Goal: Transaction & Acquisition: Book appointment/travel/reservation

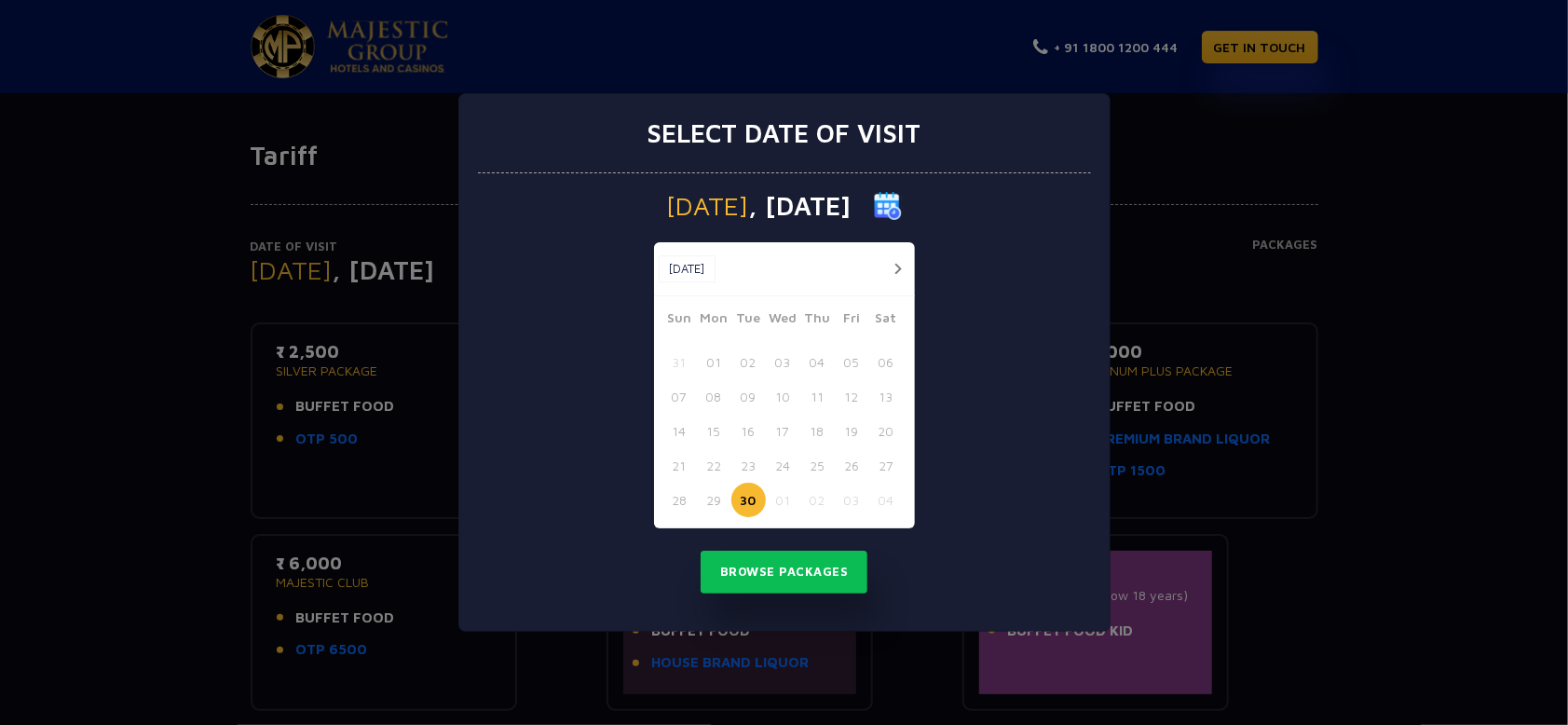
click at [897, 266] on button "button" at bounding box center [899, 269] width 24 height 24
click at [712, 502] on button "27" at bounding box center [714, 499] width 35 height 35
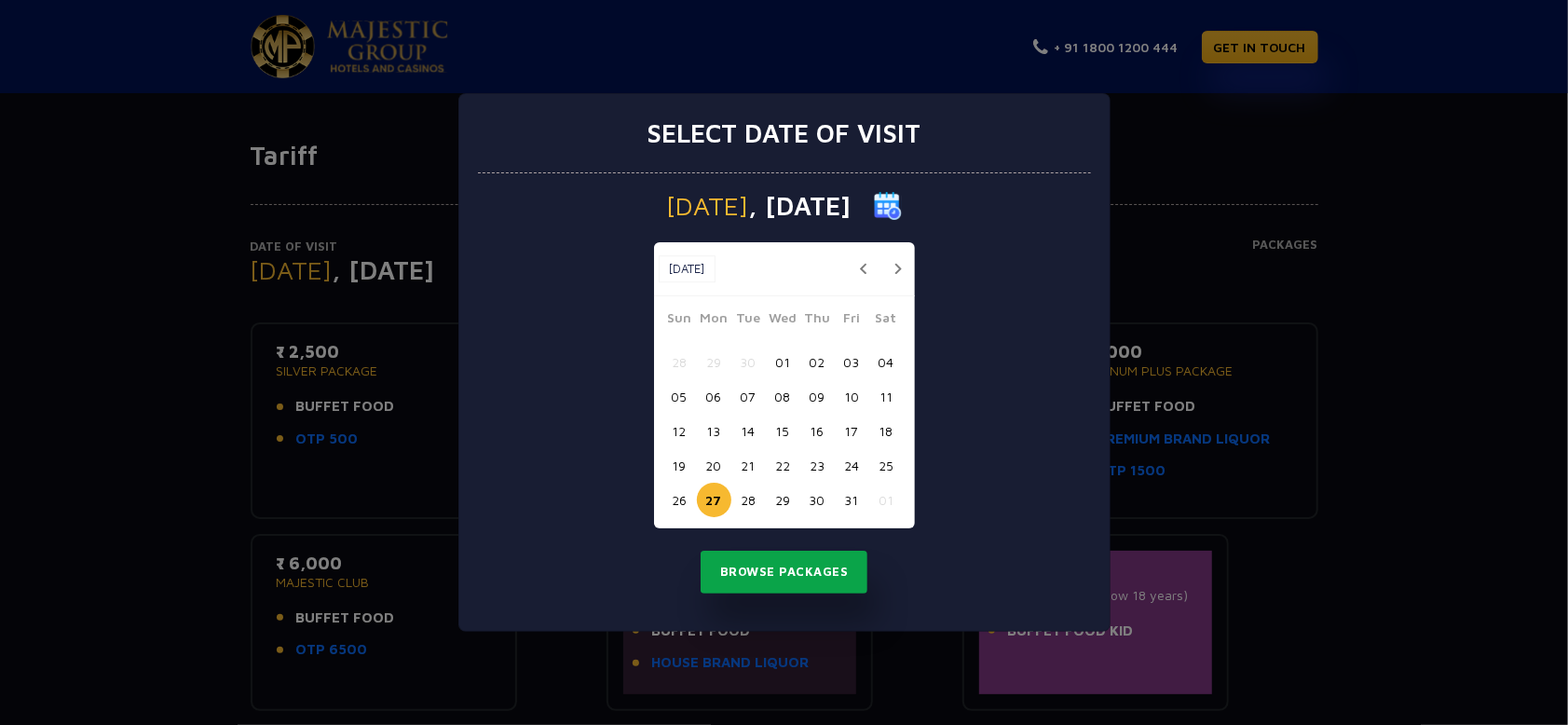
click at [764, 573] on button "Browse Packages" at bounding box center [785, 572] width 168 height 43
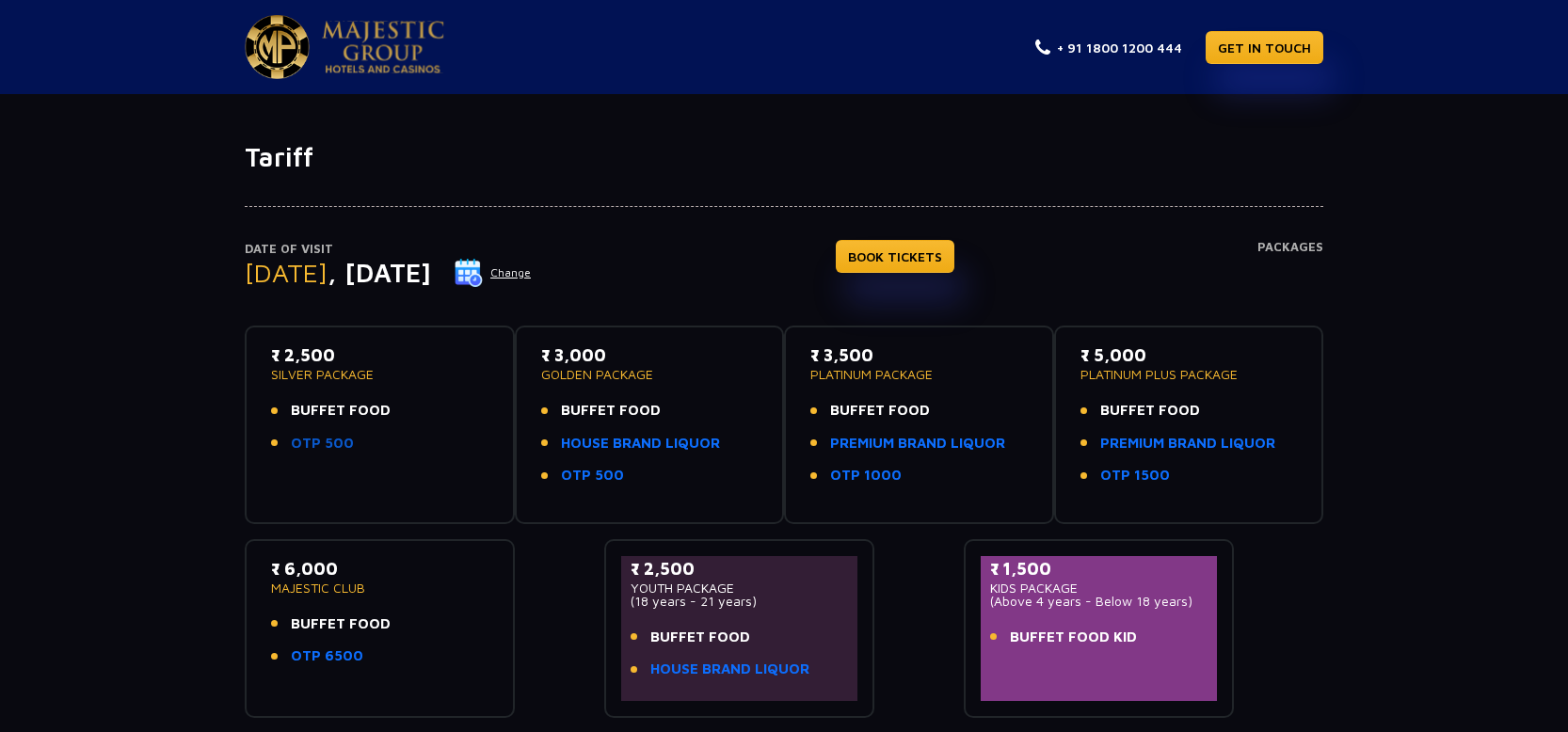
click at [329, 438] on link "OTP 500" at bounding box center [322, 443] width 63 height 22
click at [912, 250] on link "BOOK TICKETS" at bounding box center [895, 256] width 119 height 33
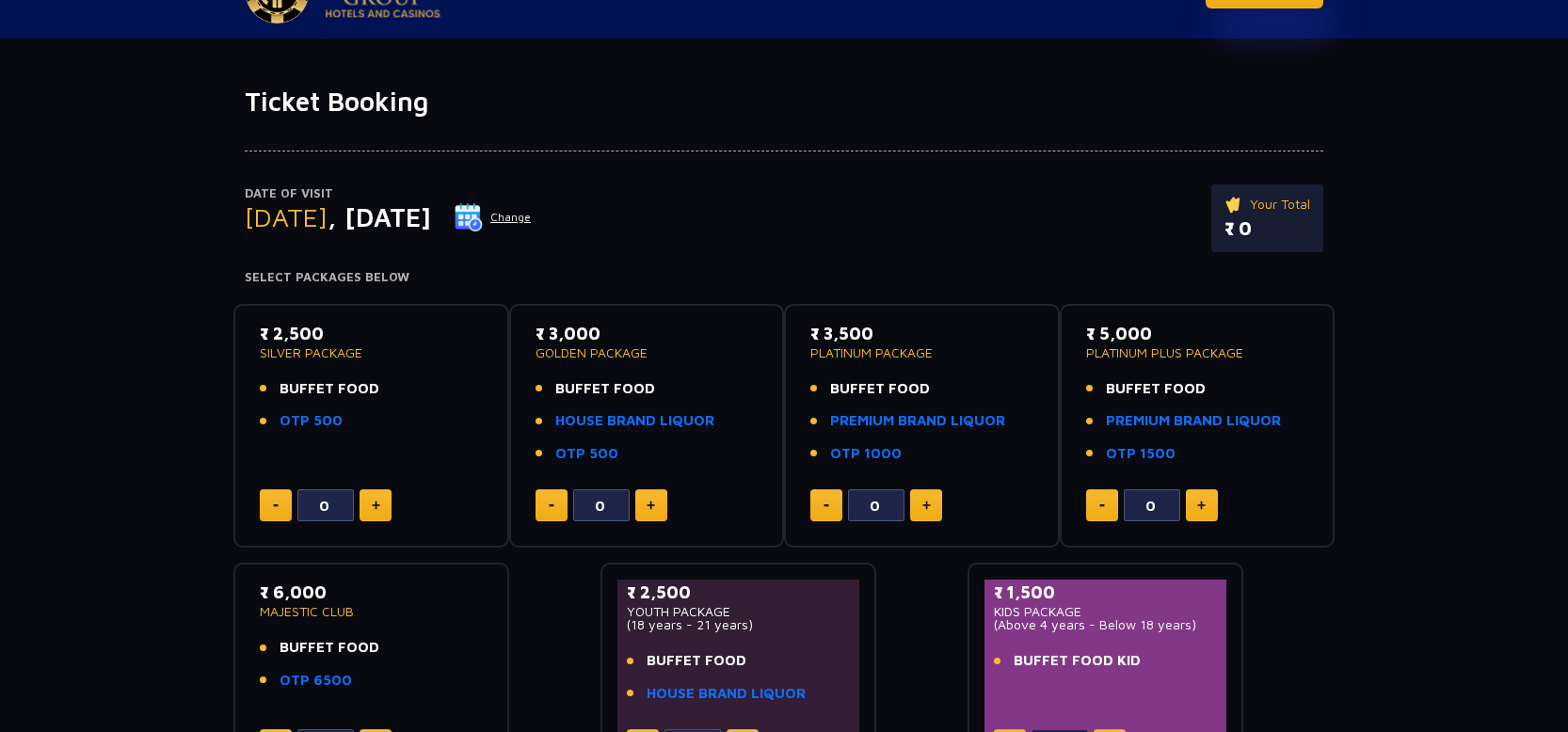
scroll to position [98, 0]
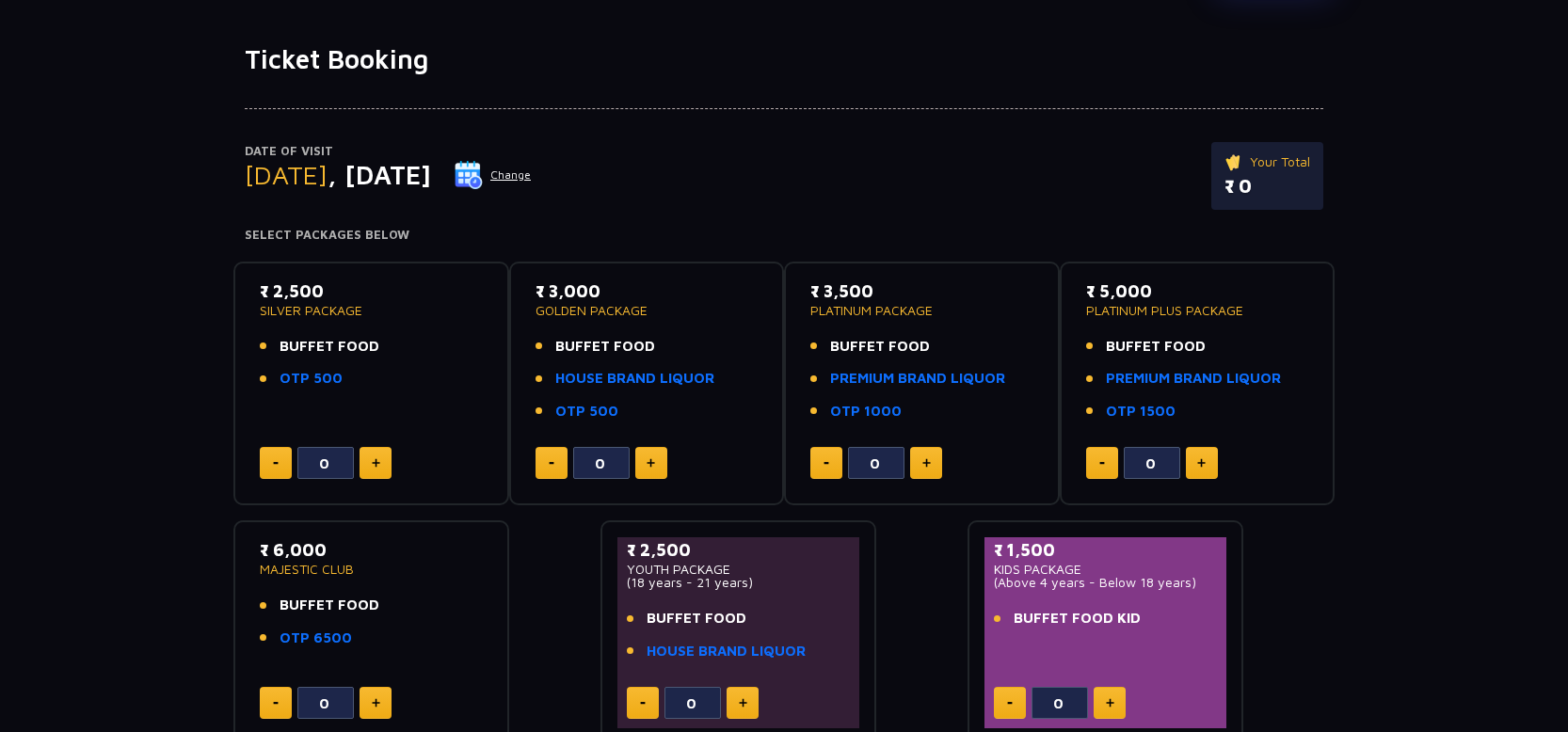
click at [924, 464] on img at bounding box center [926, 462] width 8 height 9
type input "2"
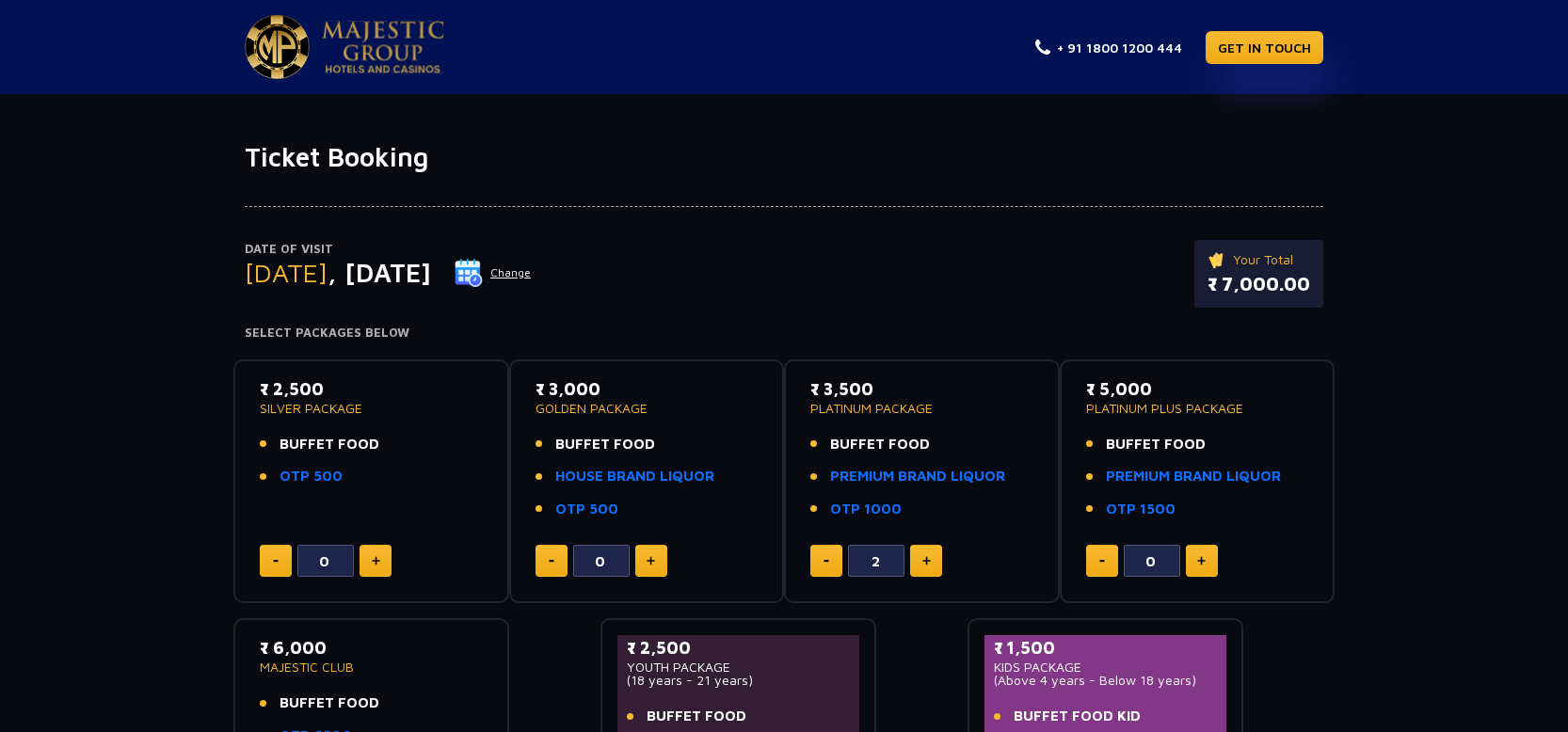
scroll to position [196, 0]
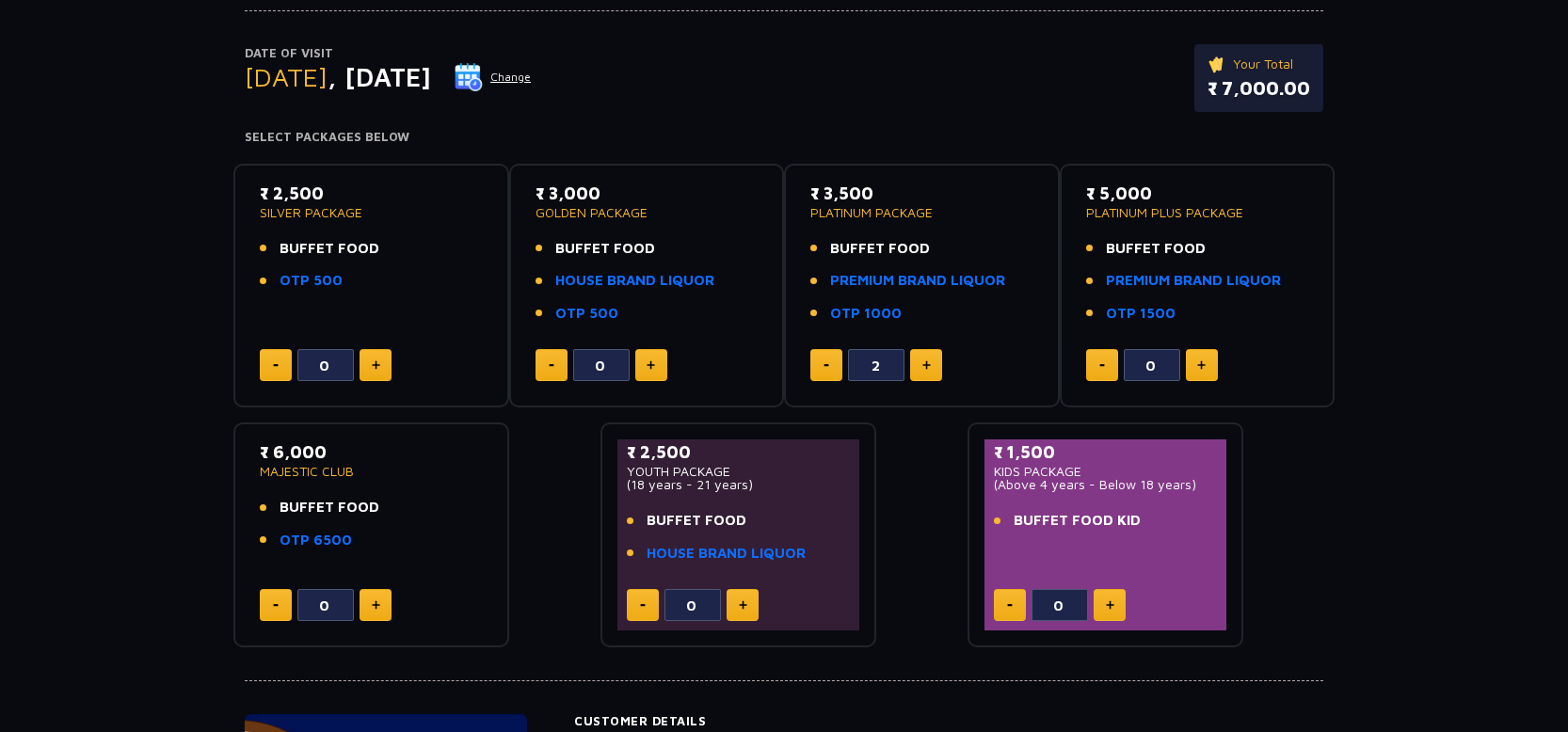
click at [328, 244] on span "BUFFET FOOD" at bounding box center [330, 249] width 100 height 22
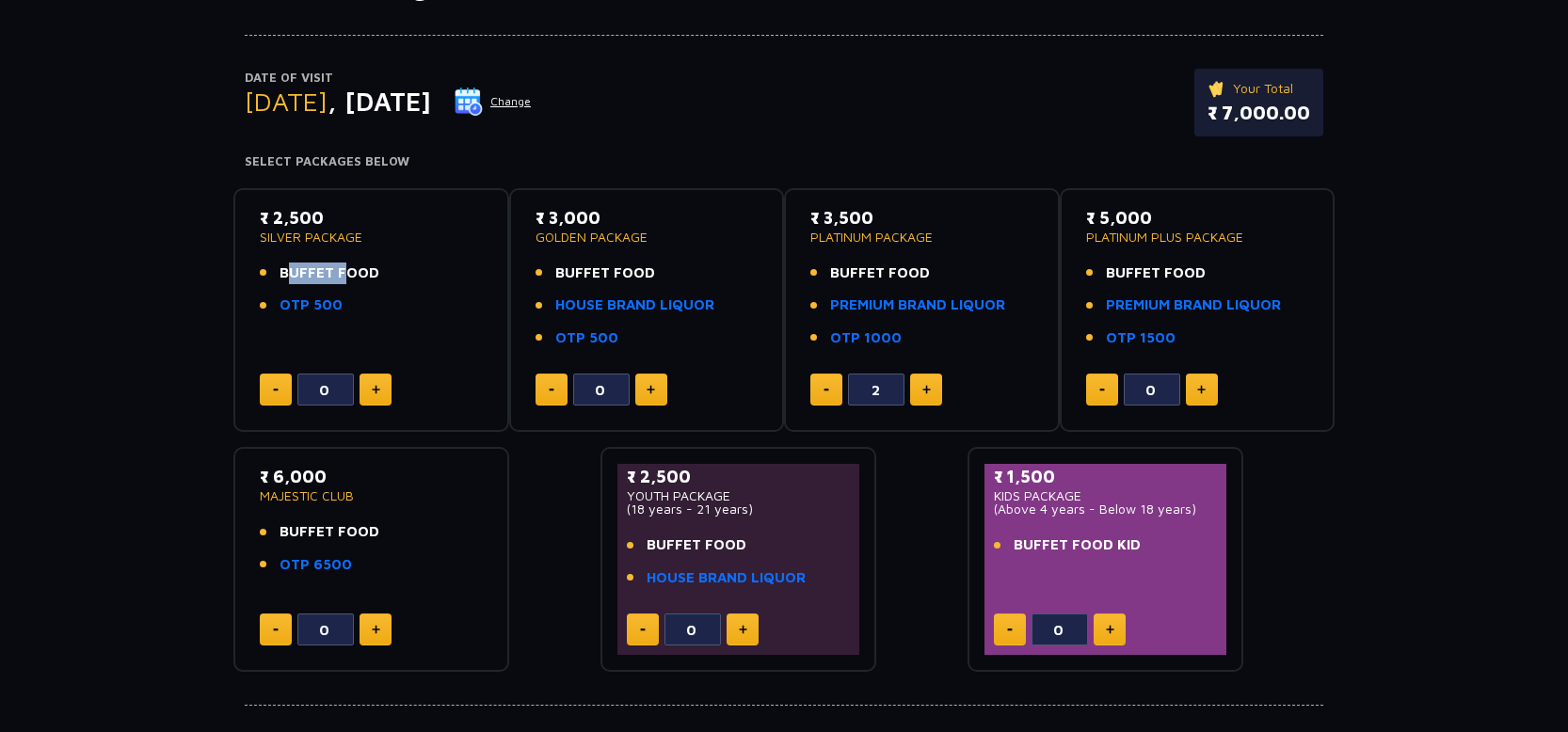
scroll to position [0, 0]
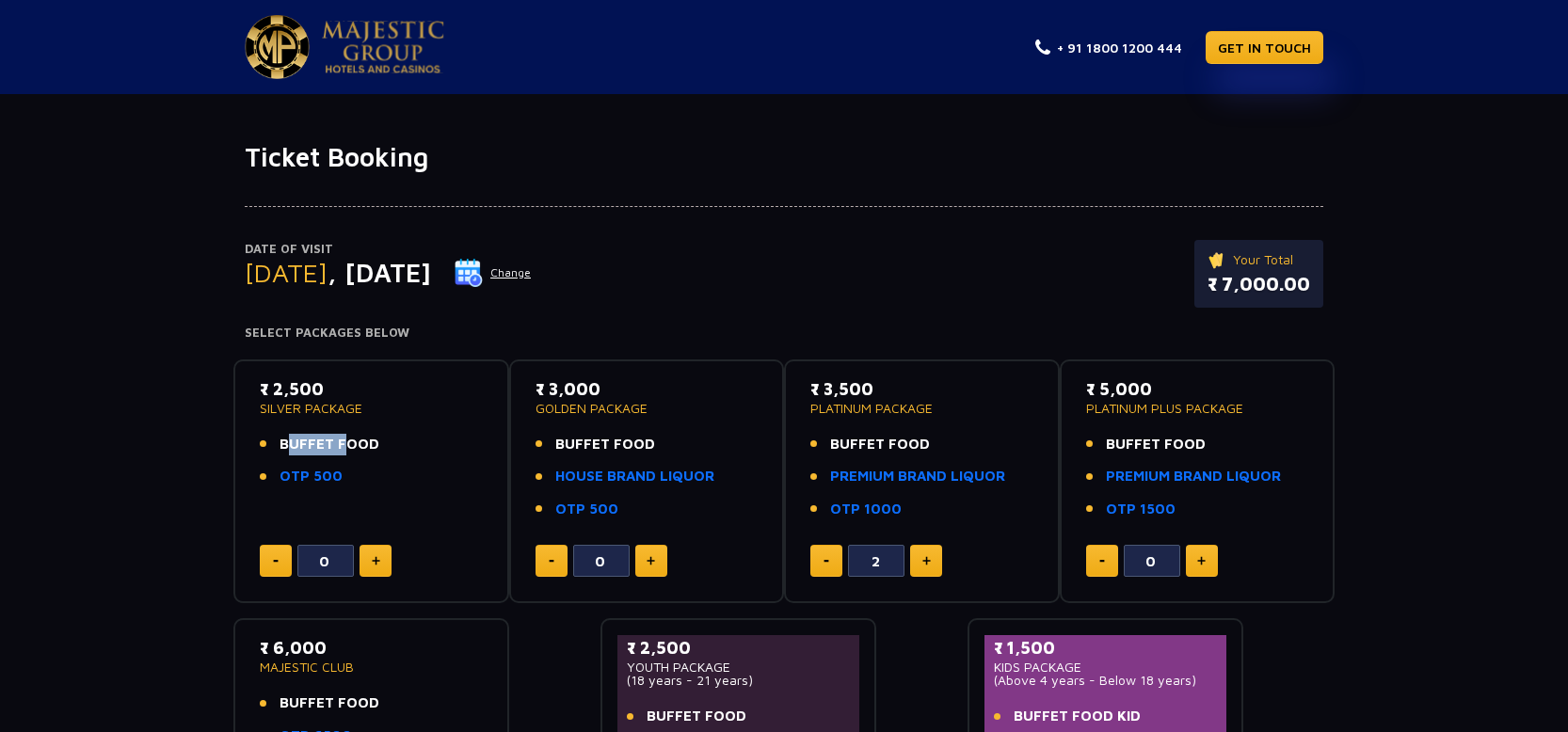
click at [379, 561] on img at bounding box center [376, 560] width 8 height 9
click at [376, 561] on img at bounding box center [376, 560] width 8 height 9
type input "2"
click at [824, 561] on img at bounding box center [826, 561] width 6 height 3
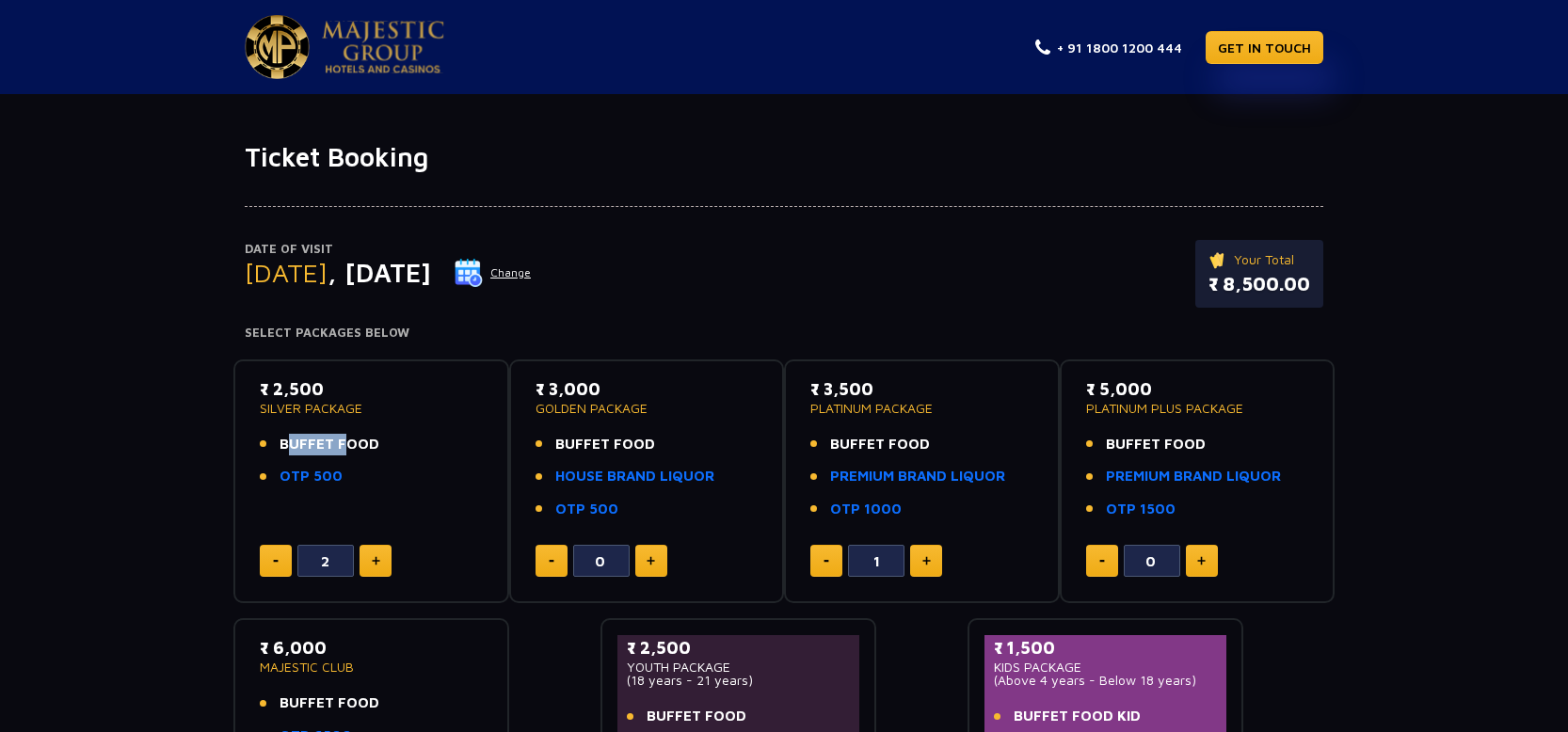
type input "0"
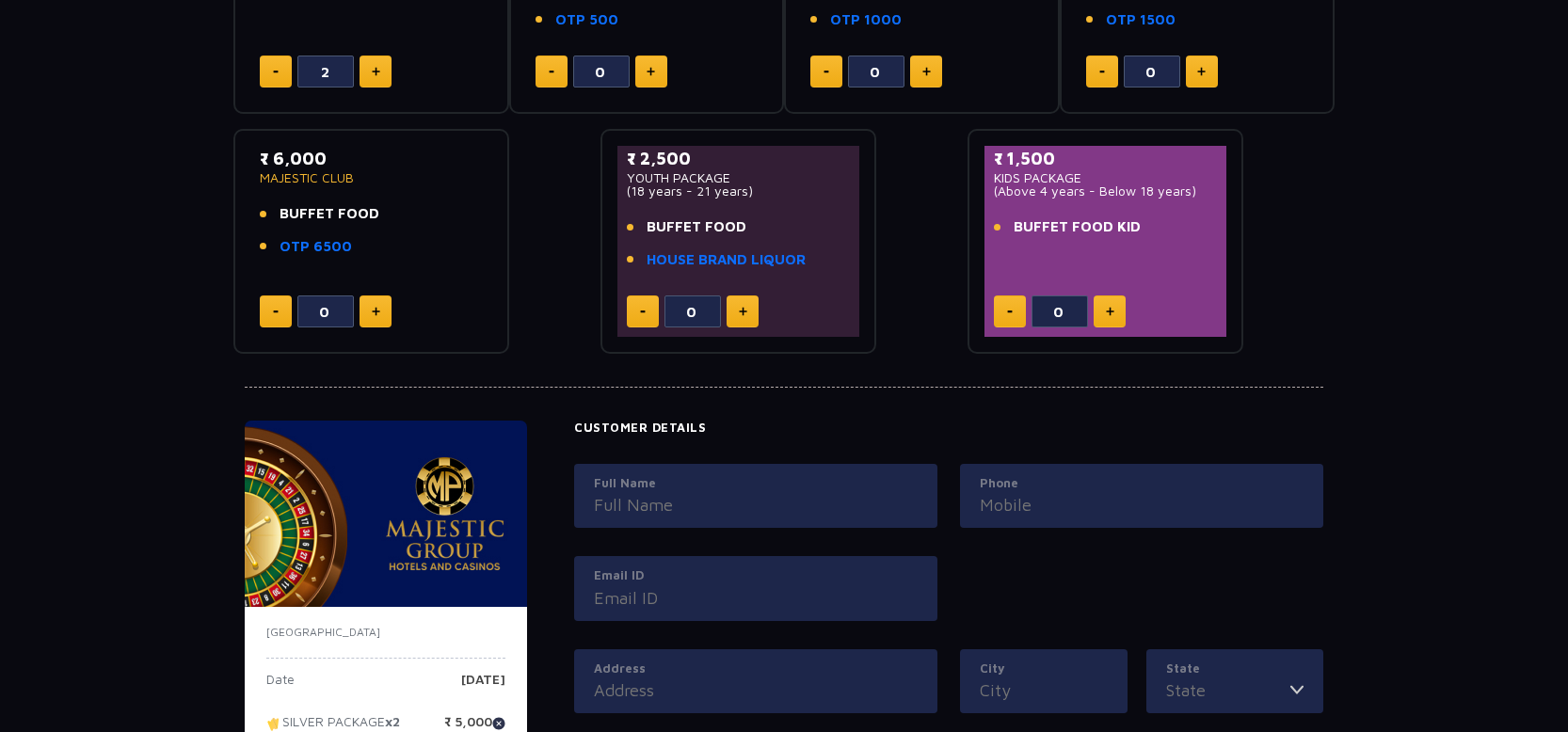
scroll to position [856, 0]
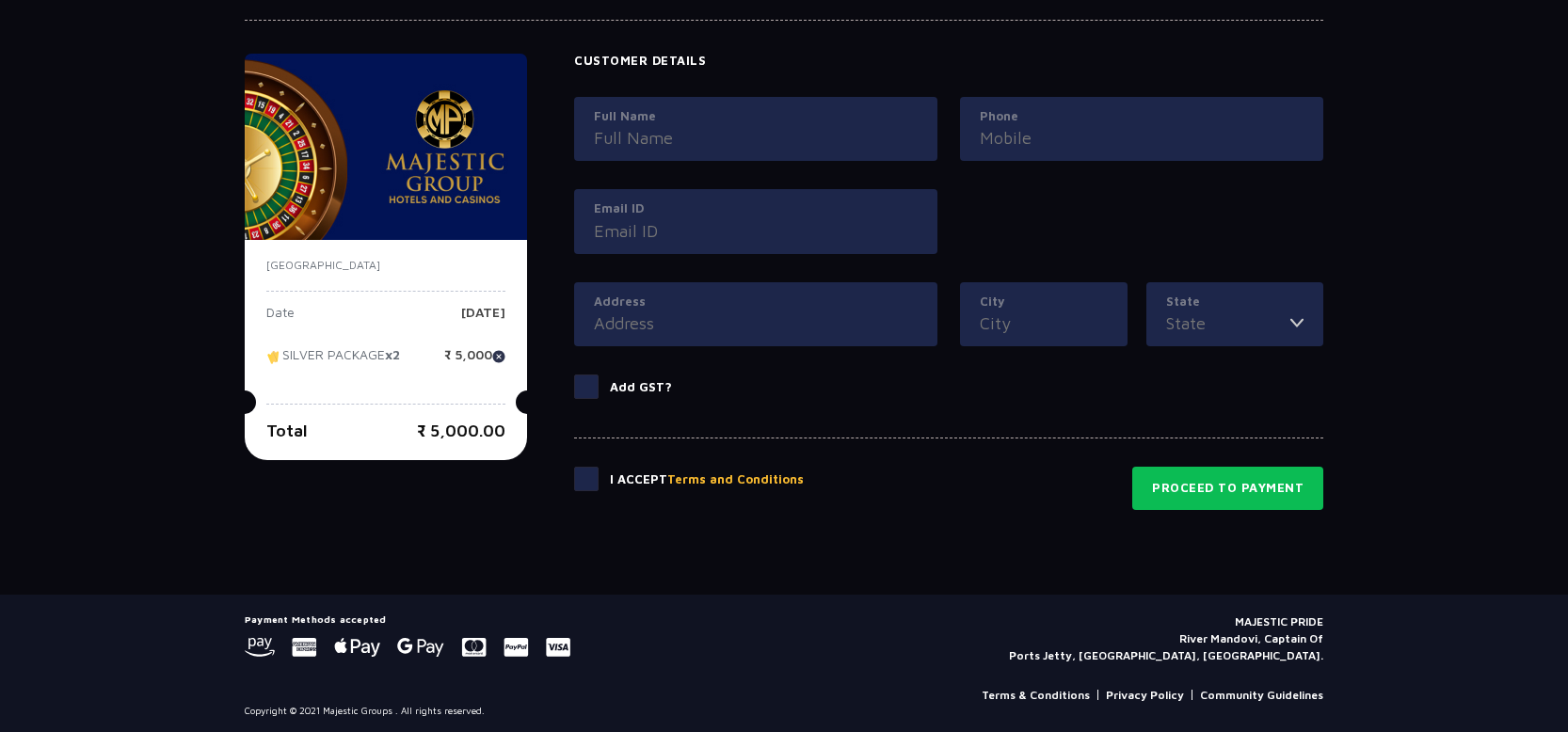
click at [581, 379] on span at bounding box center [586, 386] width 24 height 24
click at [0, 0] on input "Add GST?" at bounding box center [0, 0] width 0 height 0
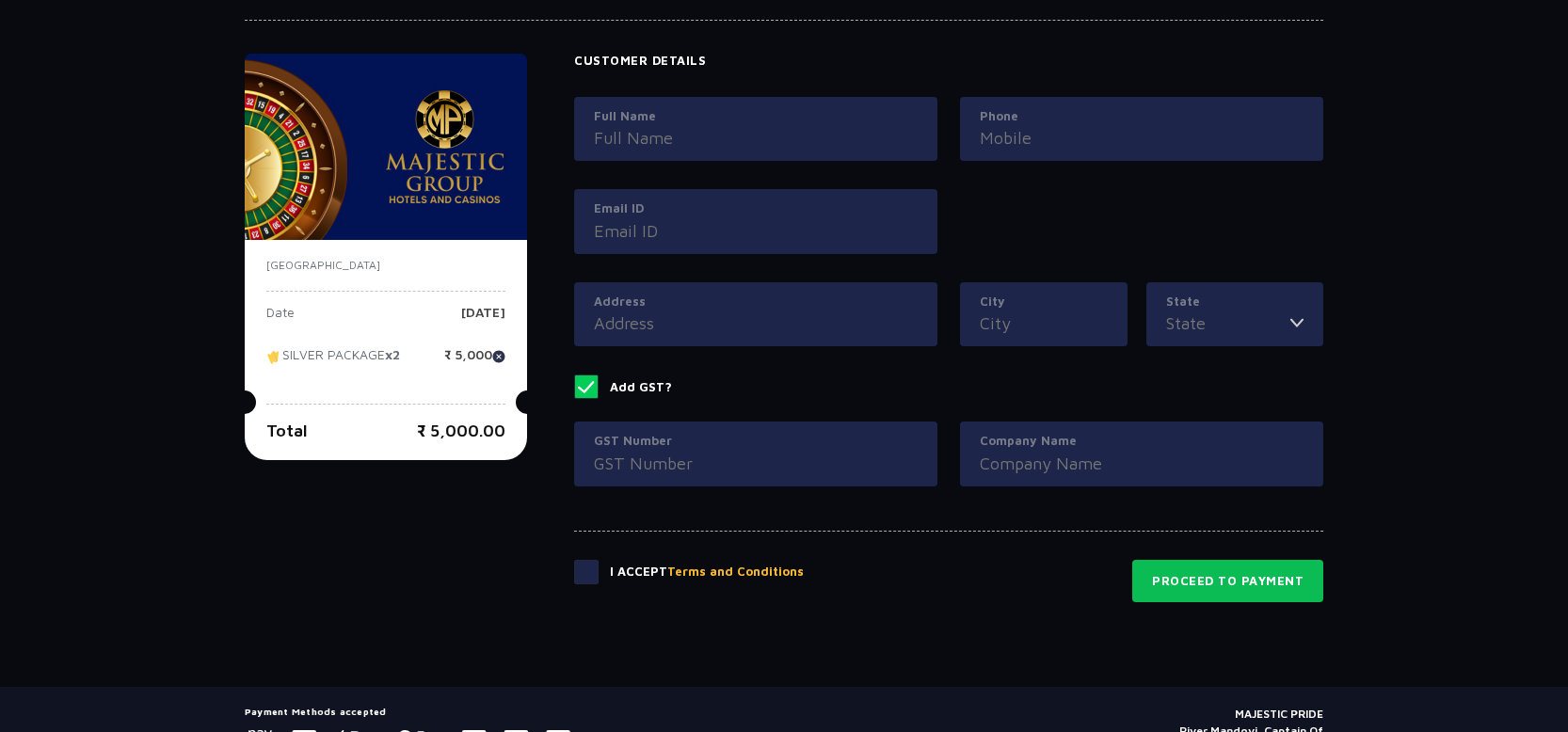
click at [594, 387] on span at bounding box center [586, 386] width 24 height 24
click at [0, 0] on input "Add GST?" at bounding box center [0, 0] width 0 height 0
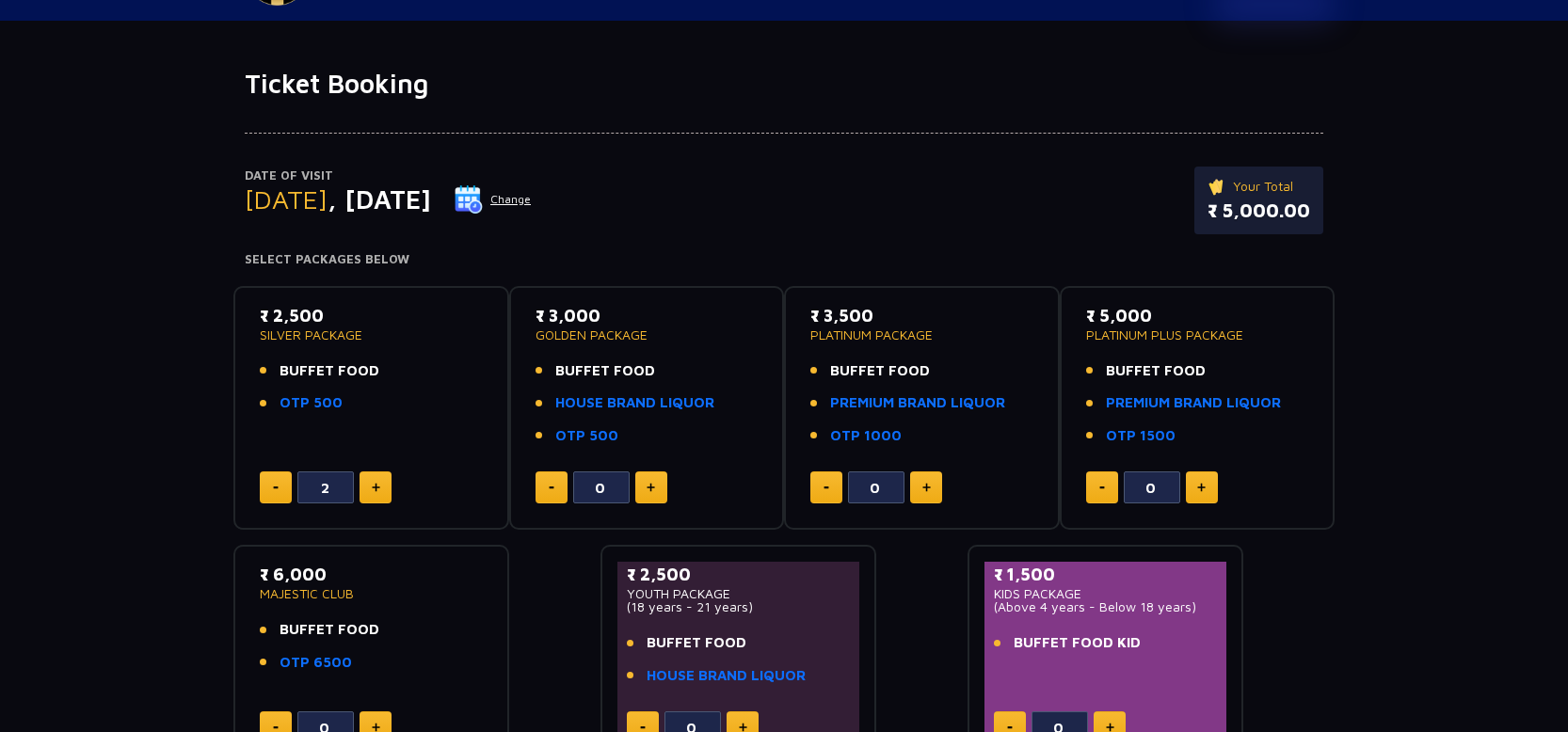
scroll to position [0, 0]
